Goal: Information Seeking & Learning: Find specific fact

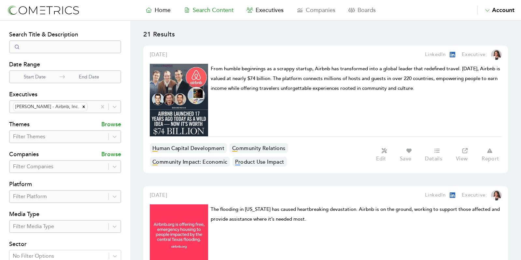
select select "50"
click at [81, 106] on icon "Remove Aquila Powell - Airbnb, Inc." at bounding box center [83, 107] width 5 height 5
click at [89, 106] on div at bounding box center [91, 106] width 5 height 9
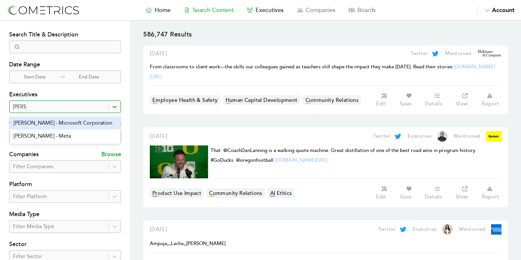
type input "[PERSON_NAME]"
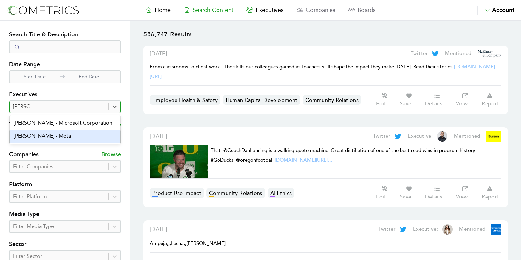
click at [75, 136] on div "Joel Kaplan - Meta" at bounding box center [65, 136] width 111 height 13
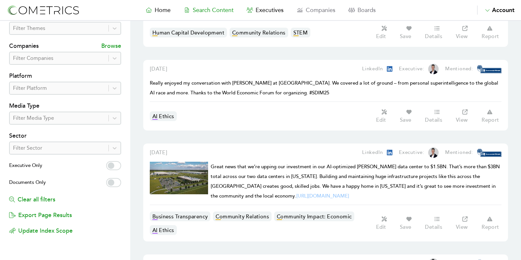
scroll to position [110, 0]
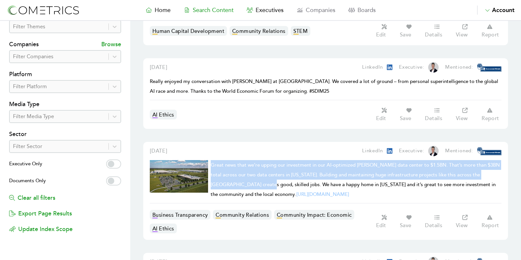
drag, startPoint x: 211, startPoint y: 161, endPoint x: 237, endPoint y: 179, distance: 31.6
click at [237, 179] on span "Great news that we’re upping our investment in our AI-optimized Montgomery data…" at bounding box center [355, 180] width 289 height 36
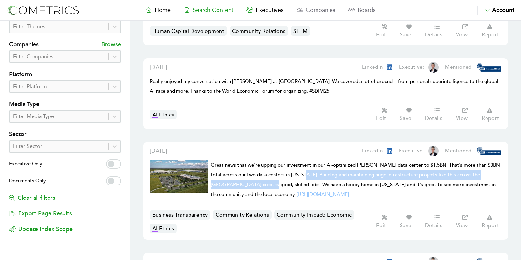
drag, startPoint x: 302, startPoint y: 170, endPoint x: 238, endPoint y: 179, distance: 64.8
click at [238, 179] on span "Great news that we’re upping our investment in our AI-optimized Montgomery data…" at bounding box center [355, 180] width 289 height 36
click at [239, 7] on link "Search Content" at bounding box center [208, 10] width 63 height 9
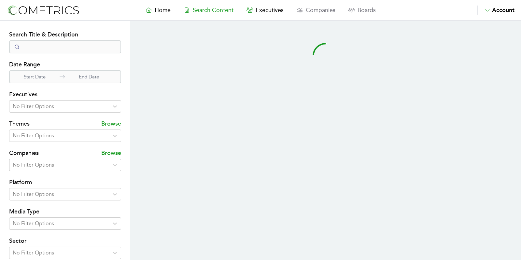
click at [35, 163] on div at bounding box center [59, 165] width 93 height 9
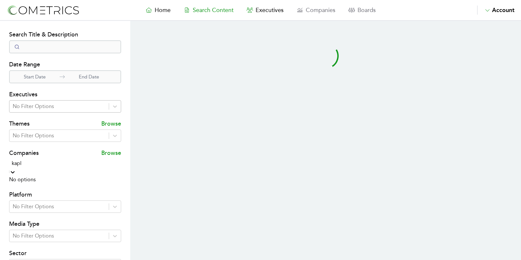
type input "kapl"
click at [41, 106] on div at bounding box center [59, 106] width 93 height 9
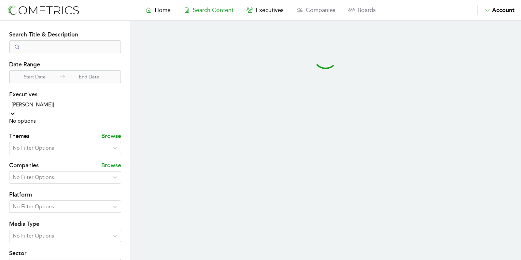
type input "kaplan]"
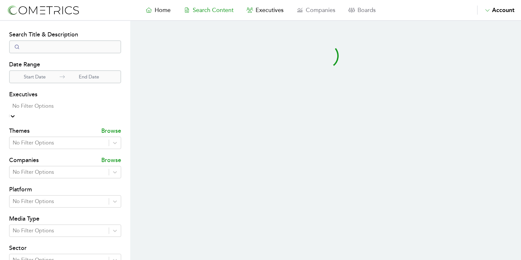
click at [222, 15] on nav "Home Search Content Executives Companies Boards Saved Alerts Nominate Account A…" at bounding box center [260, 10] width 521 height 21
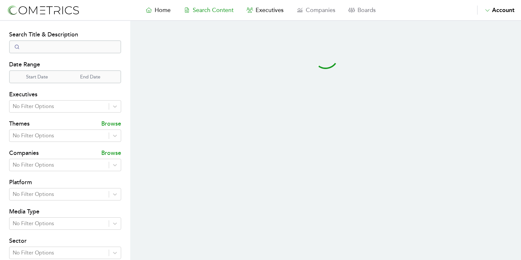
select select "50"
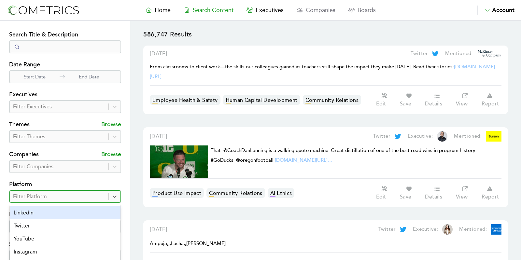
click at [62, 195] on div at bounding box center [59, 196] width 92 height 9
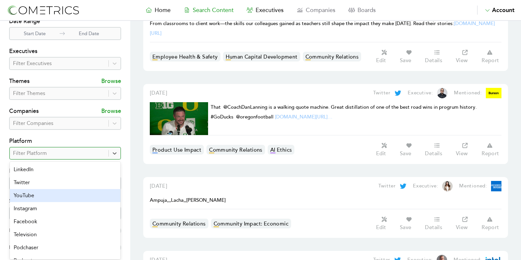
scroll to position [44, 0]
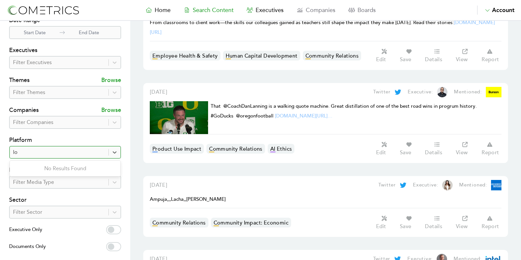
type input "l"
drag, startPoint x: 39, startPoint y: 53, endPoint x: 38, endPoint y: 61, distance: 7.9
click at [39, 55] on h4 "Executives" at bounding box center [65, 51] width 112 height 10
click at [38, 61] on div at bounding box center [59, 62] width 92 height 9
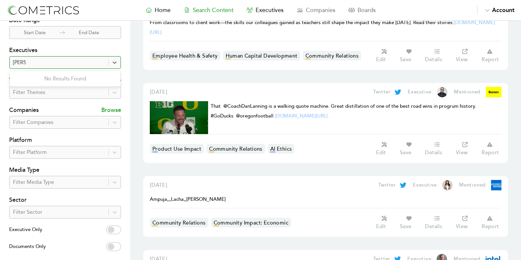
type input "[PERSON_NAME]"
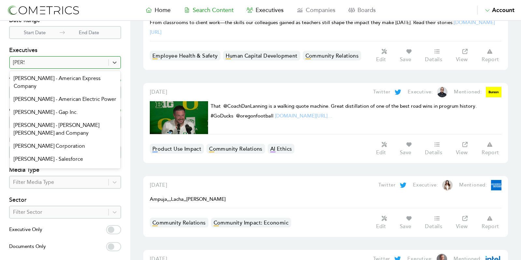
scroll to position [656, 0]
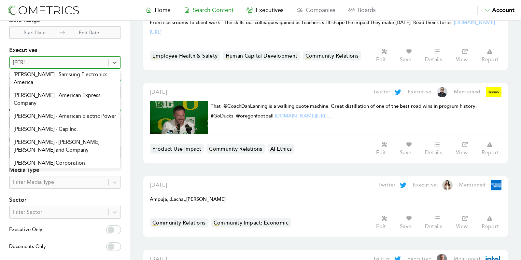
click at [46, 170] on div "[PERSON_NAME] - Salesforce" at bounding box center [65, 176] width 111 height 13
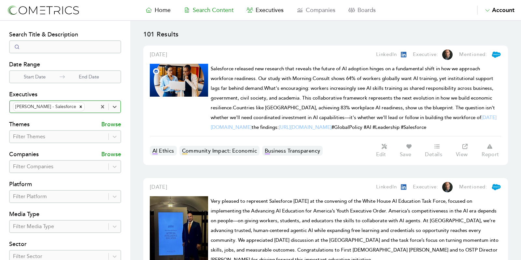
drag, startPoint x: 67, startPoint y: 106, endPoint x: 83, endPoint y: 110, distance: 17.0
click at [79, 106] on icon "Remove Eric H. Loeb - Salesforce" at bounding box center [81, 107] width 5 height 5
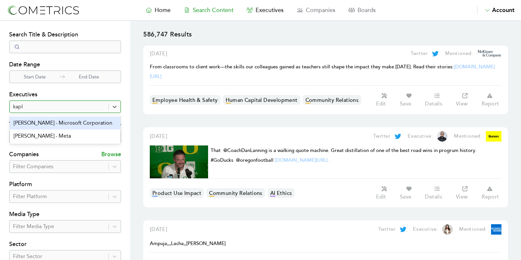
type input "[PERSON_NAME]"
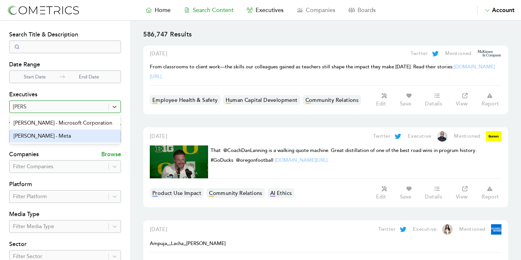
click at [63, 136] on div "[PERSON_NAME] - Meta" at bounding box center [65, 136] width 111 height 13
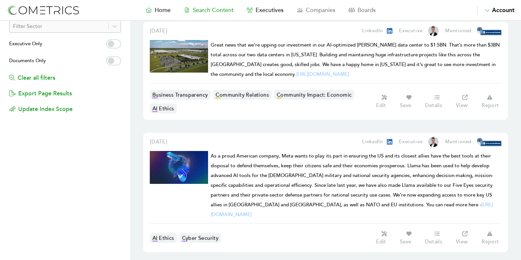
scroll to position [233, 0]
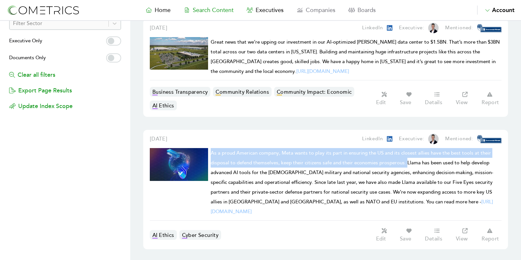
drag, startPoint x: 211, startPoint y: 147, endPoint x: 407, endPoint y: 155, distance: 196.6
click at [407, 155] on span "As a proud American company, Meta wants to play its part in ensuring the US and…" at bounding box center [352, 182] width 283 height 65
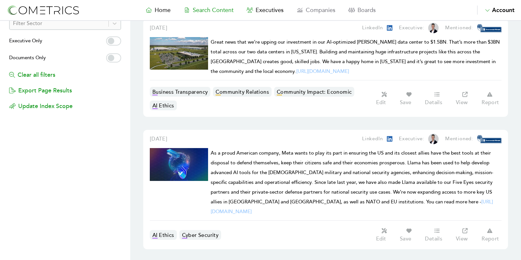
click at [359, 192] on h1 "As a proud American company, Meta wants to play its part in ensuring the US and…" at bounding box center [356, 182] width 291 height 68
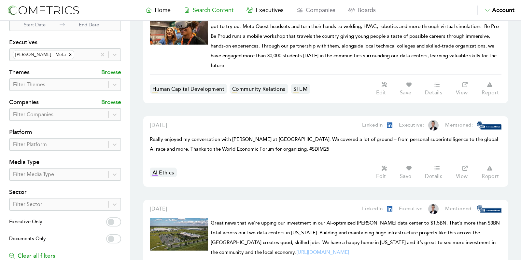
scroll to position [69, 0]
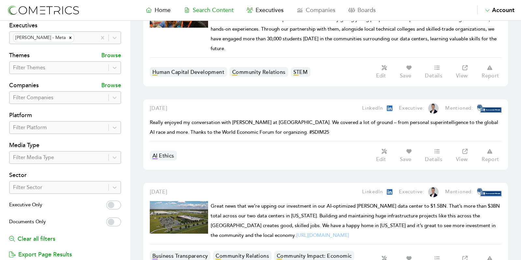
click at [68, 36] on icon "Remove Joel Kaplan - Meta" at bounding box center [70, 38] width 5 height 5
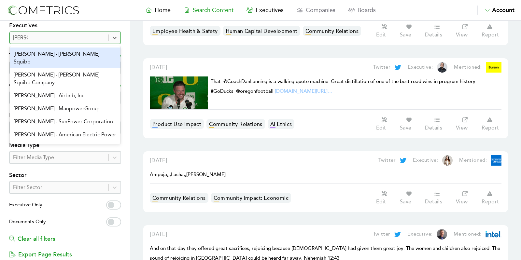
type input "[PERSON_NAME]"
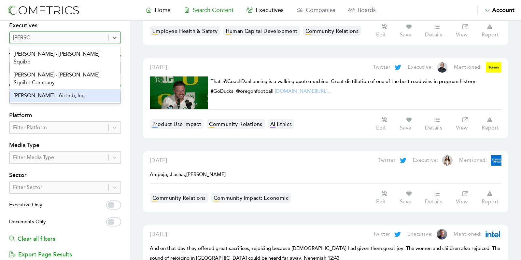
click at [56, 89] on div "[PERSON_NAME] - Airbnb, Inc." at bounding box center [65, 95] width 111 height 13
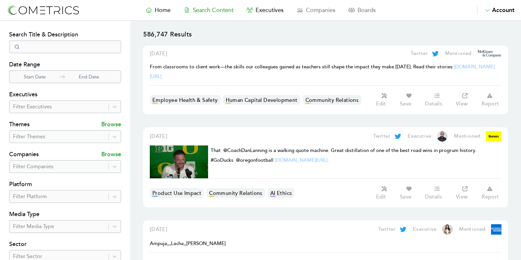
click at [55, 103] on div at bounding box center [59, 106] width 92 height 9
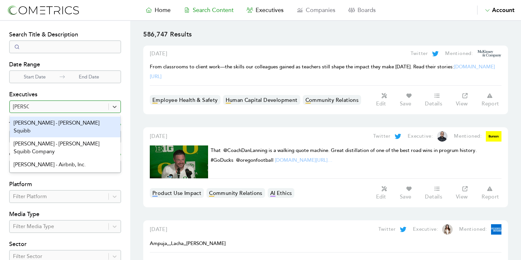
type input "[PERSON_NAME]"
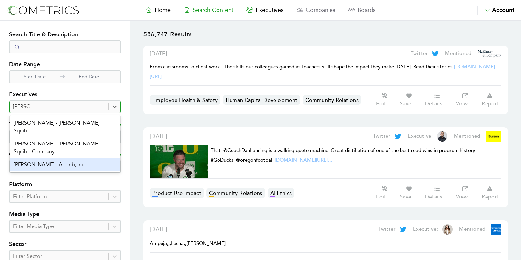
click at [60, 158] on div "[PERSON_NAME] - Airbnb, Inc." at bounding box center [65, 164] width 111 height 13
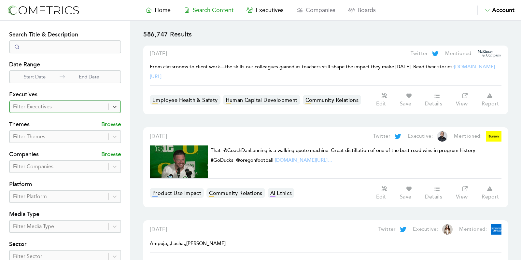
click at [60, 112] on div "option [PERSON_NAME] - Airbnb, Inc., selected. Select is focused ,type to refin…" at bounding box center [65, 106] width 112 height 13
click at [61, 107] on div at bounding box center [59, 106] width 92 height 9
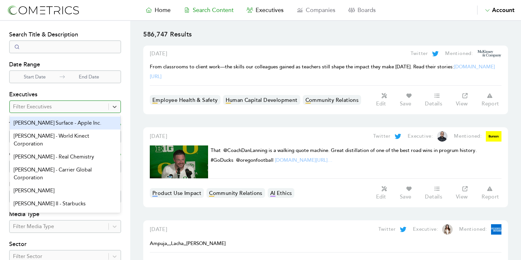
type input "a"
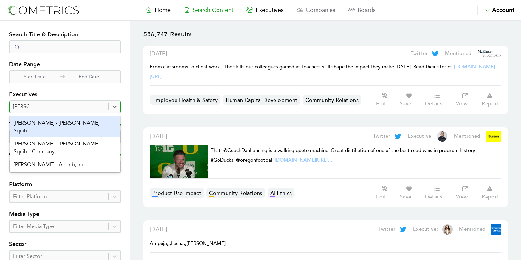
type input "[PERSON_NAME]"
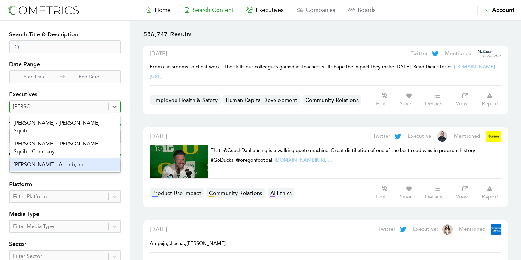
drag, startPoint x: 62, startPoint y: 156, endPoint x: 48, endPoint y: 158, distance: 13.7
click at [48, 158] on div "[PERSON_NAME] - Airbnb, Inc." at bounding box center [65, 164] width 111 height 13
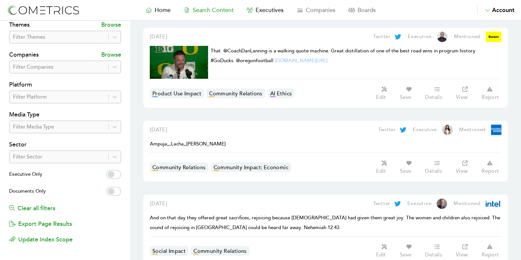
scroll to position [108, 0]
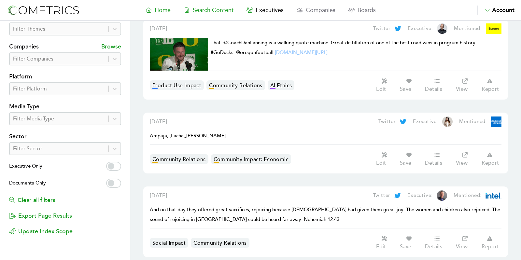
click at [158, 12] on span "Home" at bounding box center [163, 10] width 16 height 7
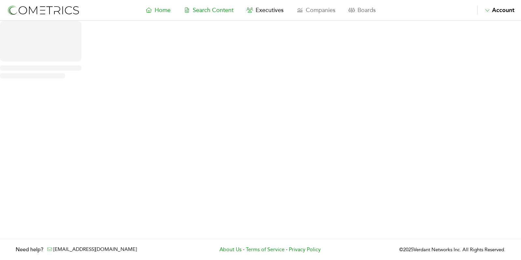
click at [210, 8] on span "Search Content" at bounding box center [213, 10] width 41 height 7
select select "50"
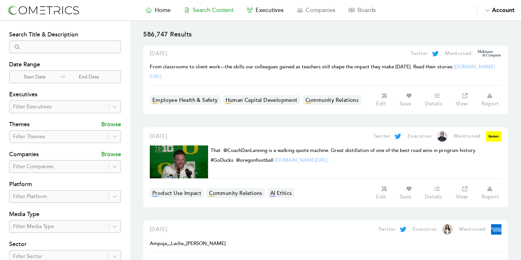
click at [36, 106] on div at bounding box center [59, 106] width 92 height 9
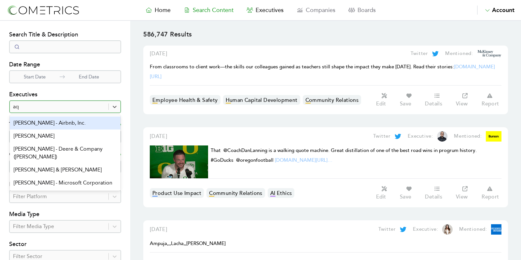
type input "aqu"
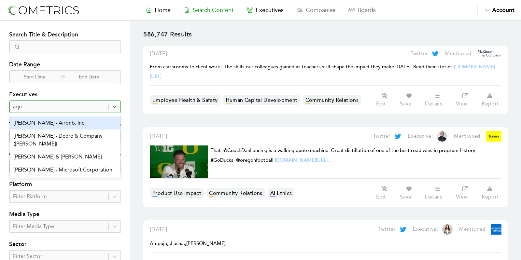
click at [48, 119] on div "[PERSON_NAME] - Airbnb, Inc." at bounding box center [65, 123] width 111 height 13
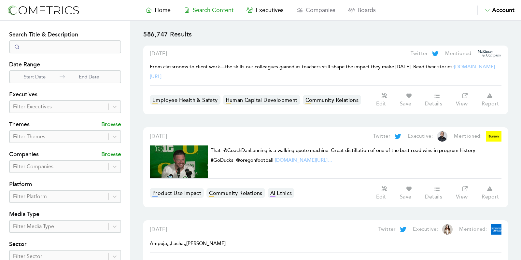
click at [36, 11] on img at bounding box center [43, 10] width 73 height 12
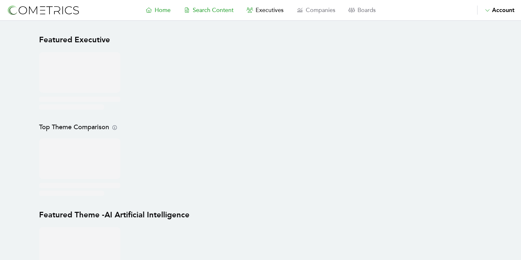
click at [205, 6] on link "Search Content" at bounding box center [208, 10] width 63 height 9
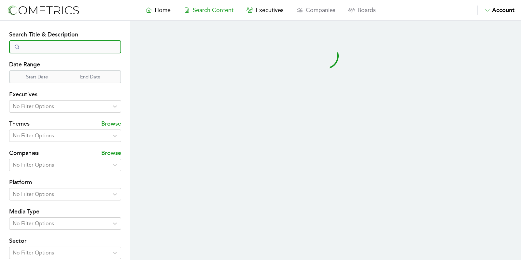
click at [87, 47] on input "Search" at bounding box center [65, 46] width 112 height 13
select select "50"
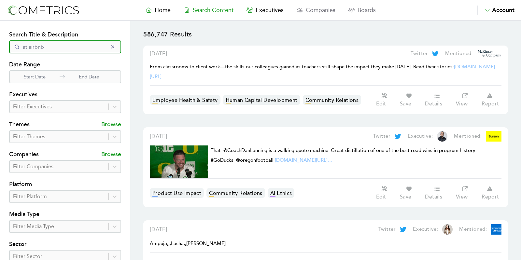
type input "at airbnb"
click button "submit" at bounding box center [0, 0] width 0 height 0
click at [97, 47] on input "at airbnb" at bounding box center [65, 46] width 112 height 13
click button "submit" at bounding box center [0, 0] width 0 height 0
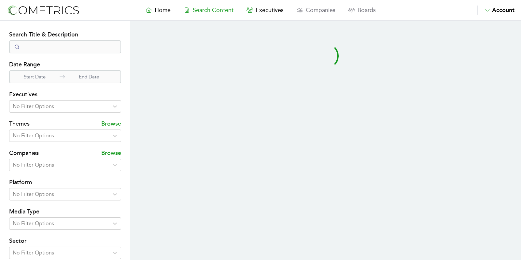
select select "50"
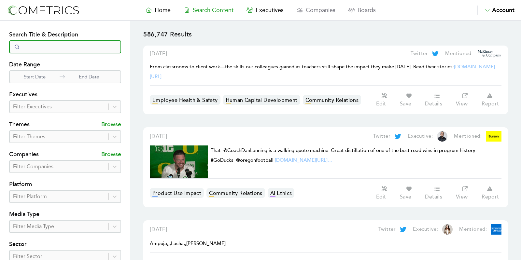
click at [56, 50] on input "Search" at bounding box center [65, 46] width 112 height 13
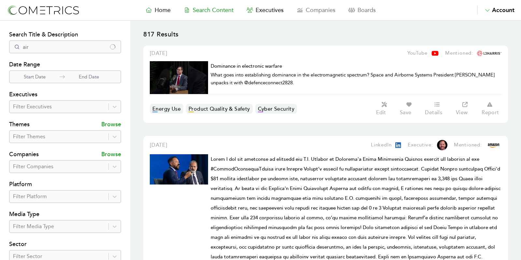
click at [144, 37] on p "817 Results" at bounding box center [325, 38] width 365 height 16
click at [36, 44] on input "air" at bounding box center [65, 46] width 112 height 13
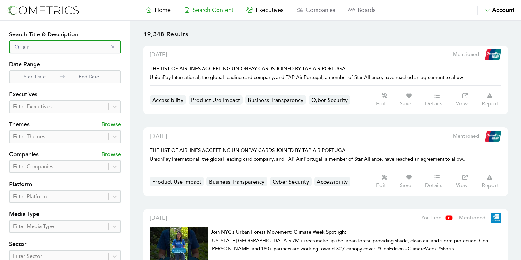
click at [37, 46] on input "air" at bounding box center [65, 46] width 112 height 13
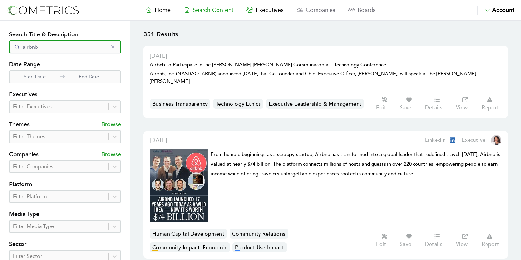
scroll to position [135, 0]
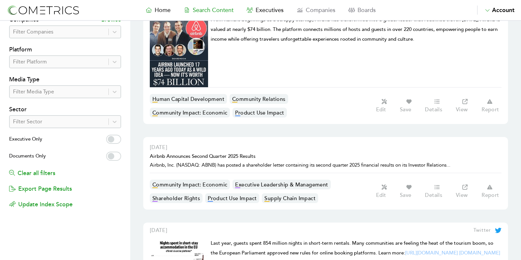
type input "airbnb"
click at [118, 143] on label "Executive Only" at bounding box center [65, 140] width 112 height 10
click at [118, 143] on input "Executive Only" at bounding box center [113, 139] width 15 height 9
checkbox input "true"
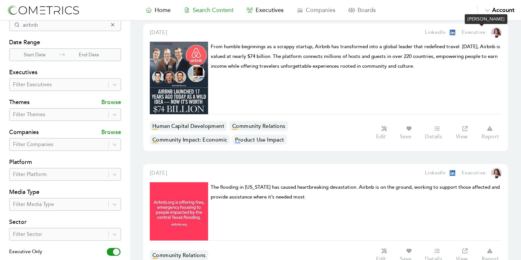
scroll to position [24, 0]
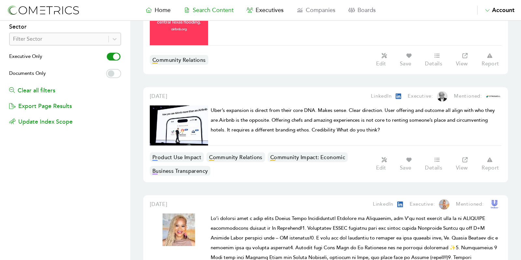
scroll to position [218, 0]
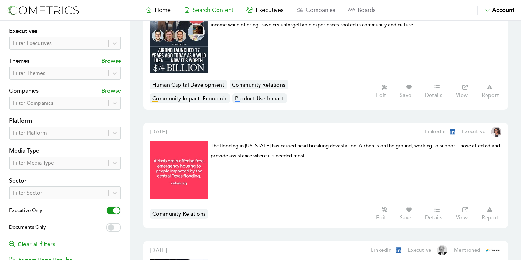
scroll to position [0, 0]
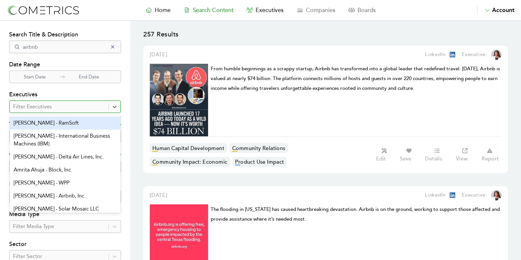
click at [44, 101] on div "Filter Executives" at bounding box center [59, 107] width 99 height 12
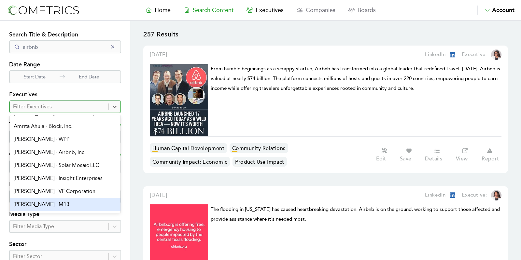
scroll to position [43, 0]
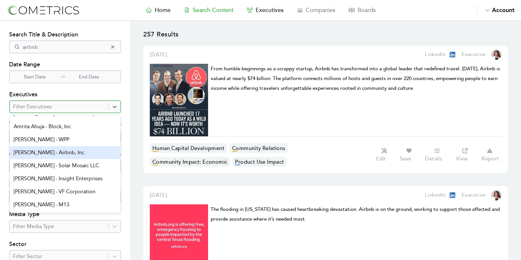
click at [34, 155] on div "[PERSON_NAME] - Airbnb, Inc." at bounding box center [65, 152] width 111 height 13
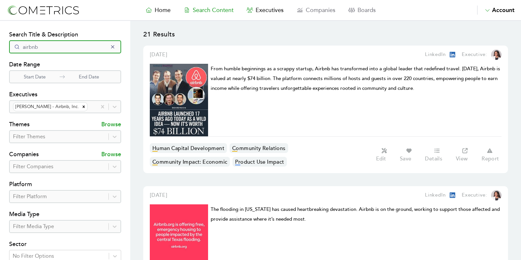
drag, startPoint x: 53, startPoint y: 49, endPoint x: 0, endPoint y: 40, distance: 53.9
click at [0, 40] on section "Search Filters Search Title & Description airbnb Date Range Start Date End Date…" at bounding box center [65, 187] width 130 height 332
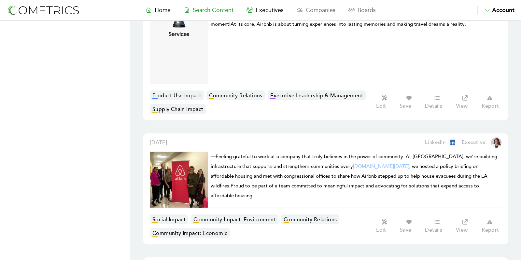
scroll to position [486, 0]
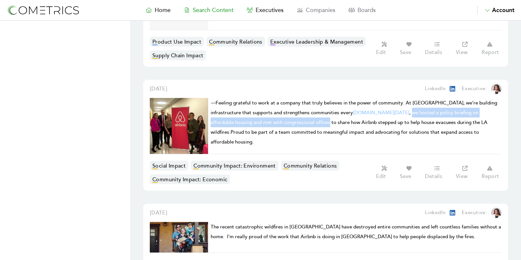
drag, startPoint x: 347, startPoint y: 111, endPoint x: 256, endPoint y: 121, distance: 91.5
click at [256, 121] on span "⸻Feeling grateful to work at a company that truly believes in the power of comm…" at bounding box center [354, 122] width 287 height 45
